Goal: Task Accomplishment & Management: Manage account settings

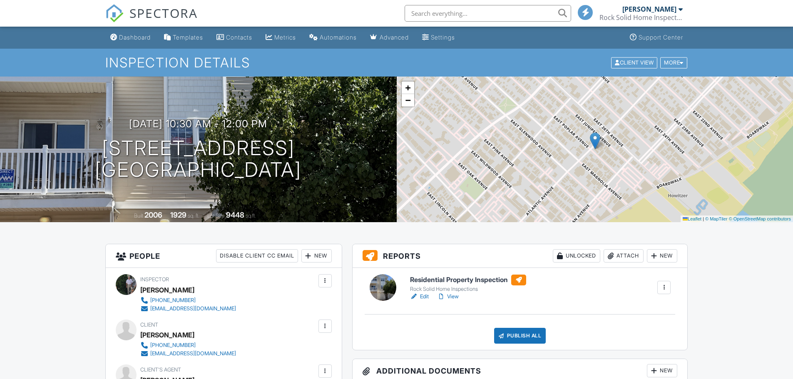
click at [455, 296] on link "View" at bounding box center [448, 297] width 22 height 8
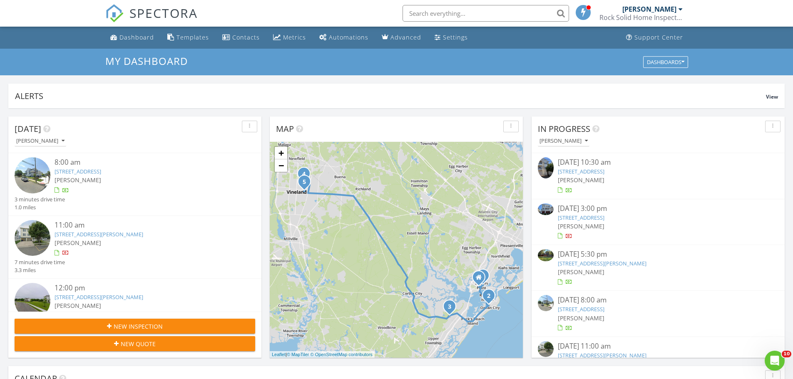
click at [596, 171] on link "309 E Poplar Avenue 102, Wildwood, NJ 08260" at bounding box center [581, 171] width 47 height 7
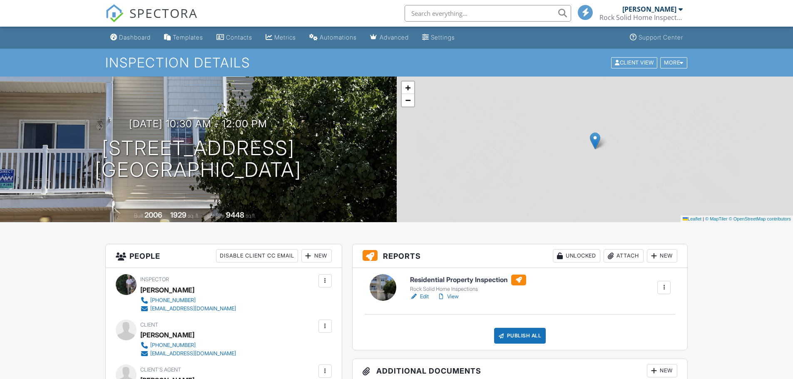
click at [452, 296] on link "View" at bounding box center [448, 297] width 22 height 8
